Goal: Check status: Check status

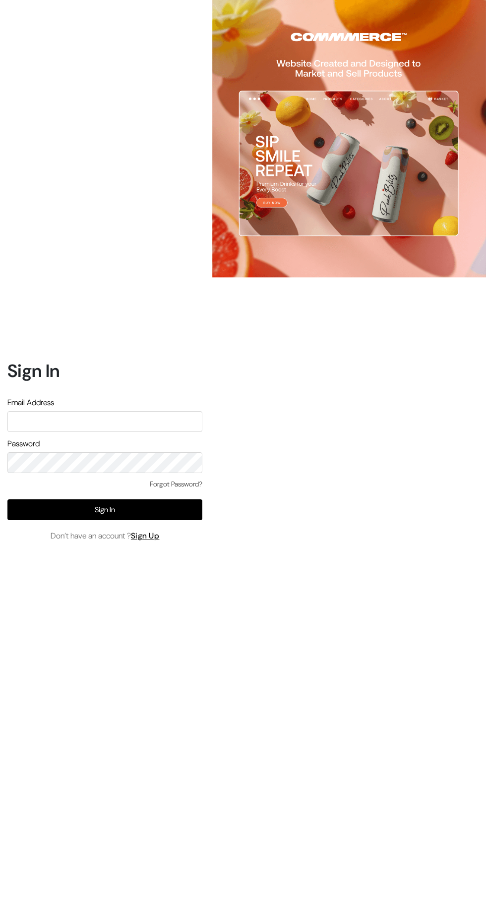
click at [165, 432] on input "text" at bounding box center [104, 421] width 195 height 21
type input "[EMAIL_ADDRESS][DOMAIN_NAME]"
click at [161, 520] on button "Sign In" at bounding box center [104, 509] width 195 height 21
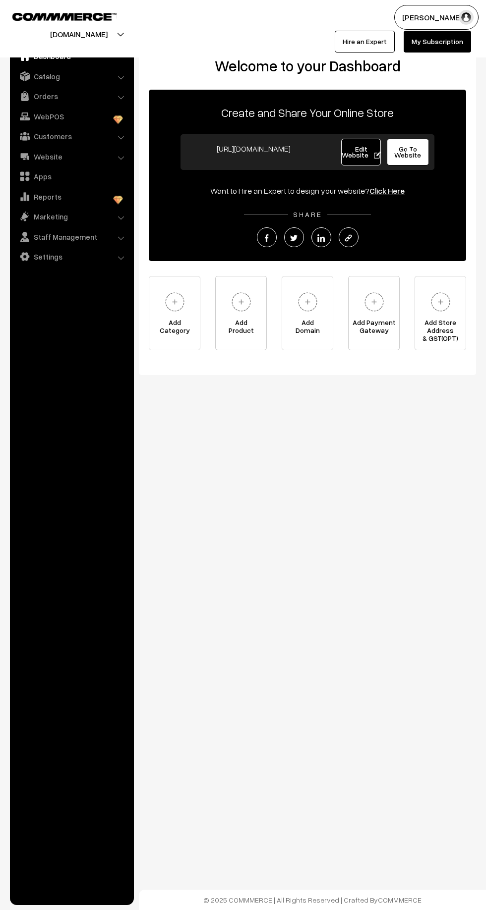
click at [65, 96] on link "Orders" at bounding box center [71, 96] width 118 height 18
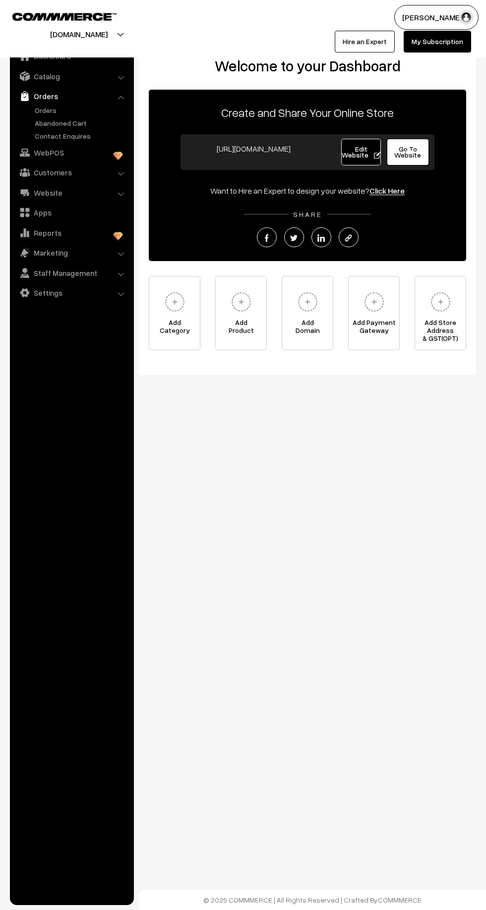
click at [59, 110] on link "Orders" at bounding box center [81, 110] width 98 height 10
